Goal: Task Accomplishment & Management: Complete application form

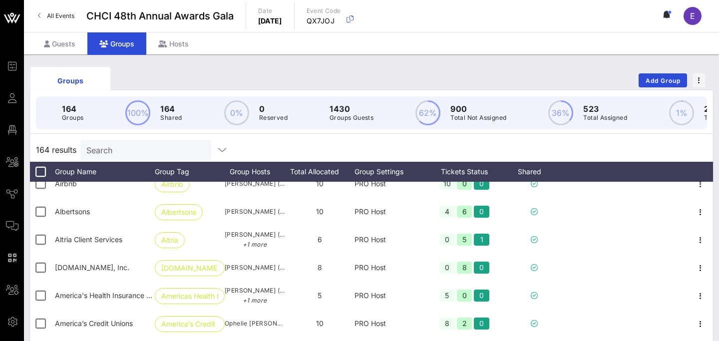
scroll to position [180, 0]
click at [664, 81] on span "Add Group" at bounding box center [663, 80] width 36 height 7
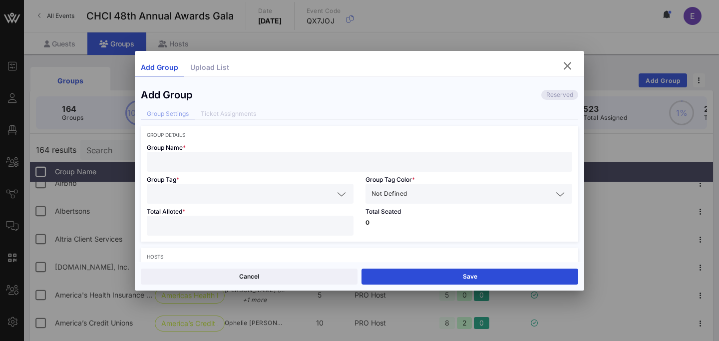
click at [299, 159] on input "text" at bounding box center [360, 161] width 414 height 13
type input "AFT"
click at [250, 189] on input "text" at bounding box center [243, 193] width 181 height 13
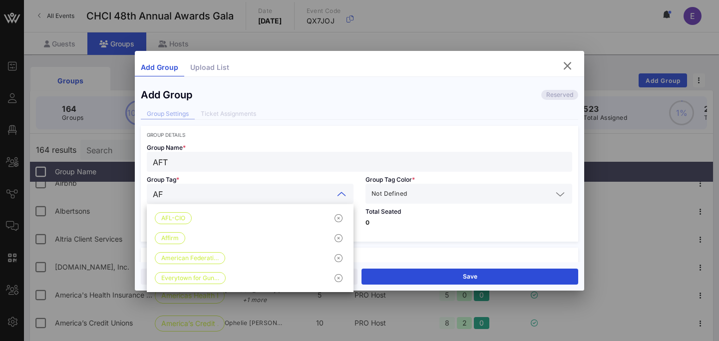
type input "AFT"
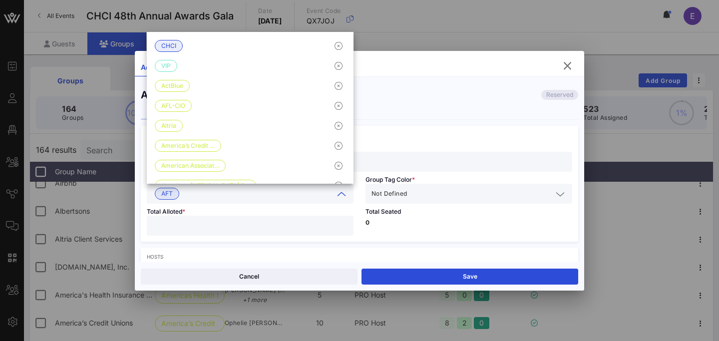
click at [454, 184] on div "Not Defined" at bounding box center [469, 194] width 195 height 20
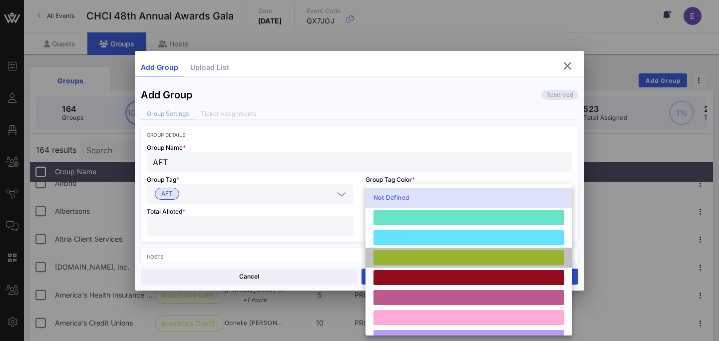
click at [411, 259] on div at bounding box center [469, 257] width 191 height 15
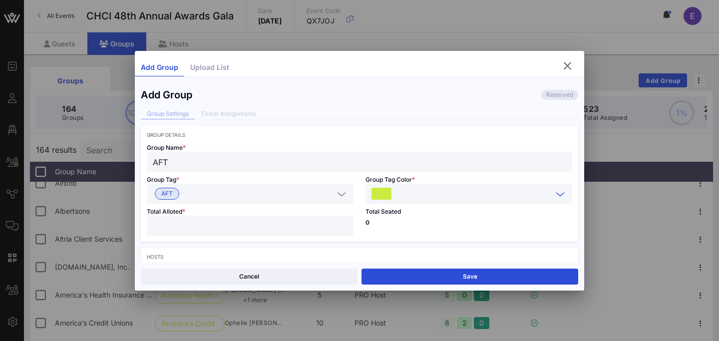
click at [288, 210] on div "Total Alloted *" at bounding box center [250, 223] width 219 height 38
click at [288, 223] on input "number" at bounding box center [250, 225] width 195 height 13
type input "**"
click at [432, 248] on div "Hosts Host 1 First Name * Last Name * Email * Host attends with this group Add …" at bounding box center [360, 312] width 438 height 128
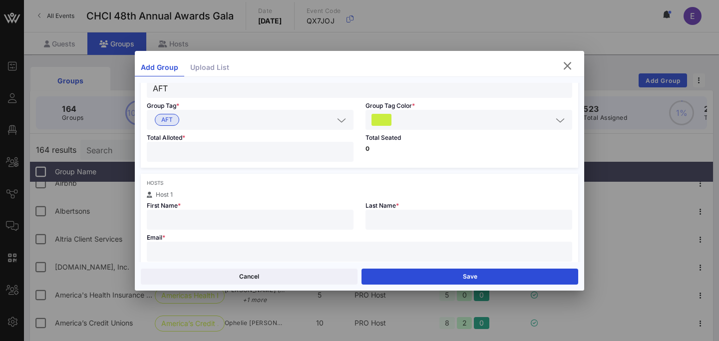
scroll to position [80, 0]
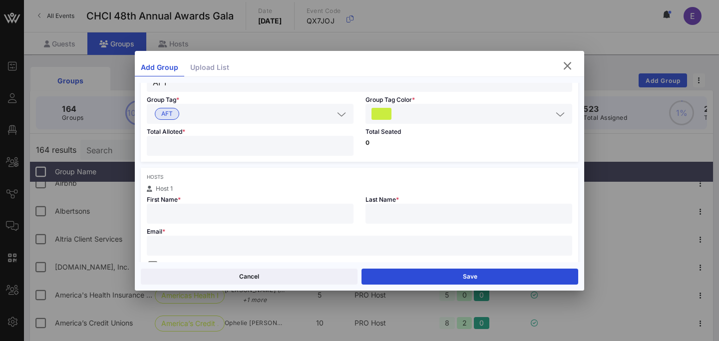
click at [268, 206] on div at bounding box center [250, 214] width 195 height 20
paste input "[PERSON_NAME] [PERSON_NAME]"
drag, startPoint x: 178, startPoint y: 214, endPoint x: 296, endPoint y: 214, distance: 117.9
click at [296, 214] on input "[PERSON_NAME] [PERSON_NAME]" at bounding box center [250, 213] width 195 height 13
type input "[PERSON_NAME]"
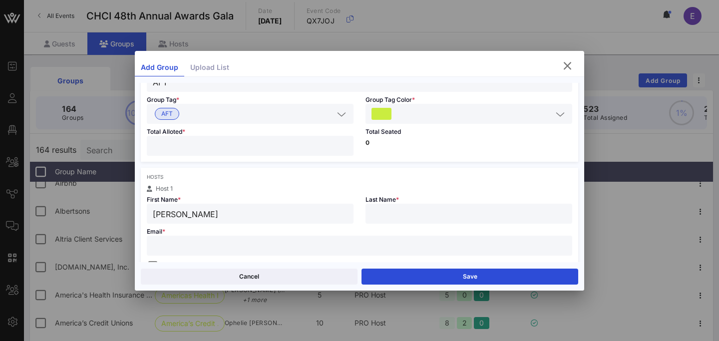
paste input "[PERSON_NAME]"
type input "[PERSON_NAME]"
click at [196, 250] on input "text" at bounding box center [360, 245] width 414 height 13
paste input "[EMAIL_ADDRESS][DOMAIN_NAME]"
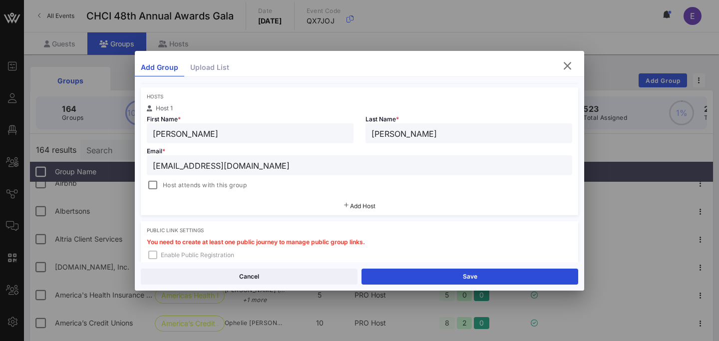
scroll to position [166, 0]
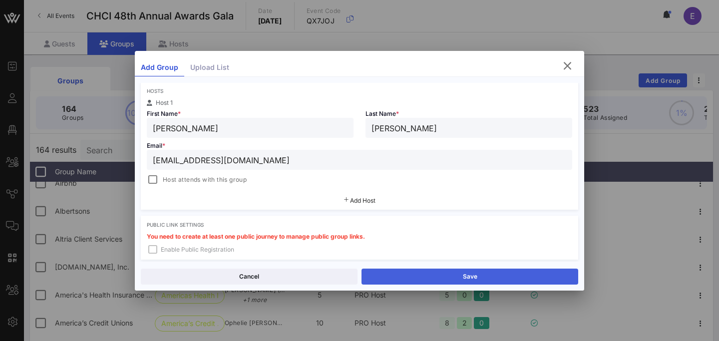
type input "[EMAIL_ADDRESS][DOMAIN_NAME]"
click at [451, 276] on button "Save" at bounding box center [470, 277] width 217 height 16
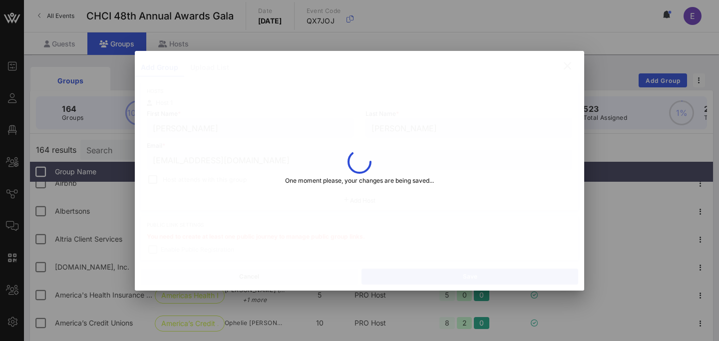
type input "[PERSON_NAME]"
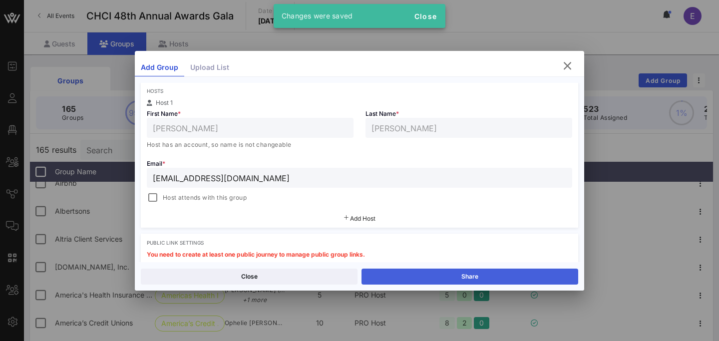
click at [451, 276] on button "Share" at bounding box center [470, 277] width 217 height 16
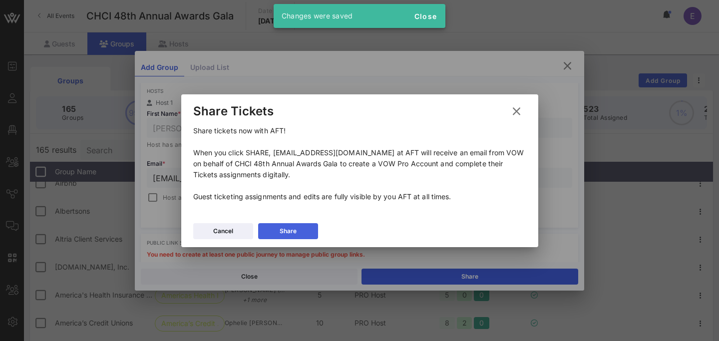
click at [304, 227] on button "Share" at bounding box center [288, 231] width 60 height 16
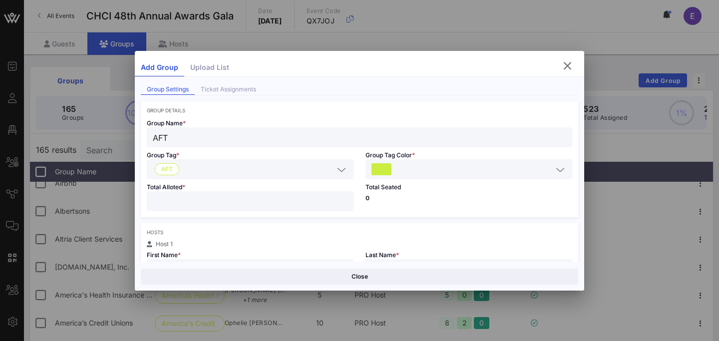
scroll to position [0, 0]
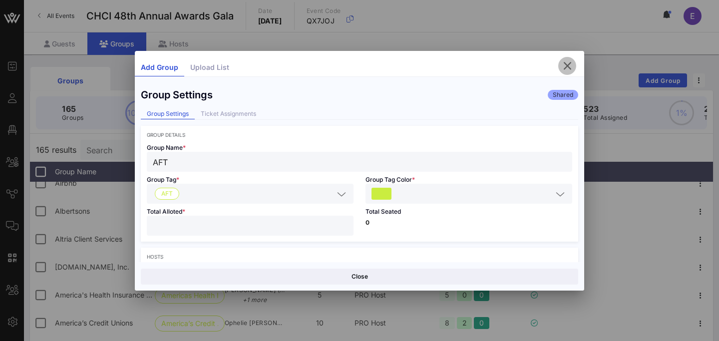
click at [566, 65] on icon "button" at bounding box center [567, 66] width 12 height 12
